Goal: Information Seeking & Learning: Learn about a topic

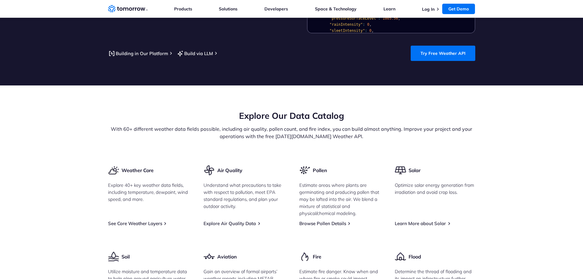
scroll to position [704, 0]
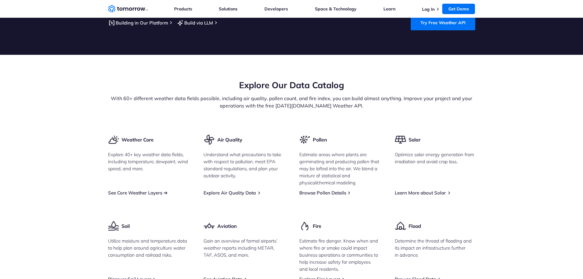
click at [134, 190] on link "See Core Weather Layers" at bounding box center [135, 193] width 54 height 6
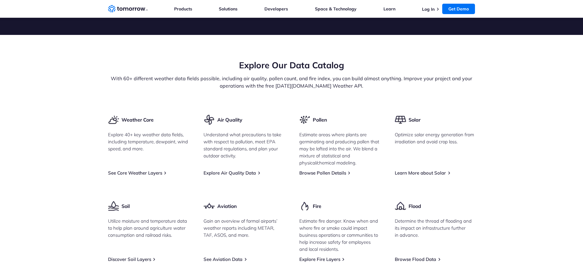
scroll to position [735, 0]
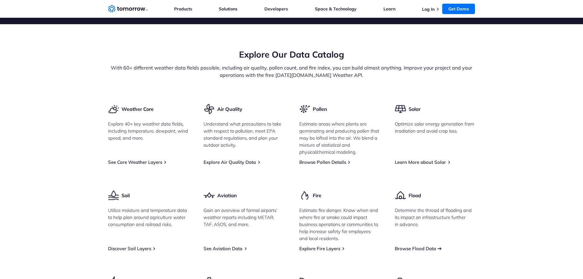
click at [409, 246] on link "Browse Flood Data" at bounding box center [415, 249] width 41 height 6
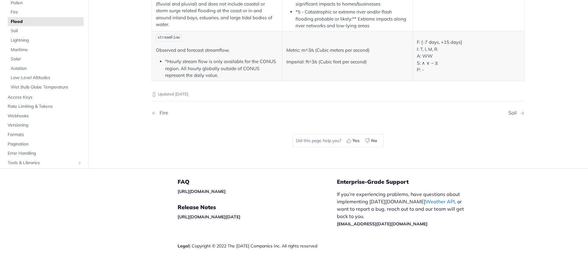
scroll to position [0, 0]
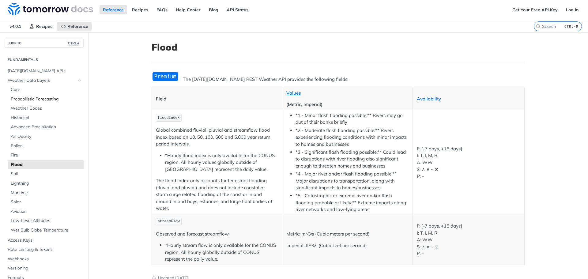
click at [18, 100] on span "Probabilistic Forecasting" at bounding box center [46, 99] width 71 height 6
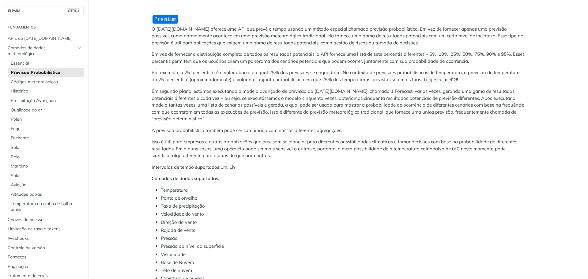
scroll to position [92, 0]
